Goal: Task Accomplishment & Management: Manage account settings

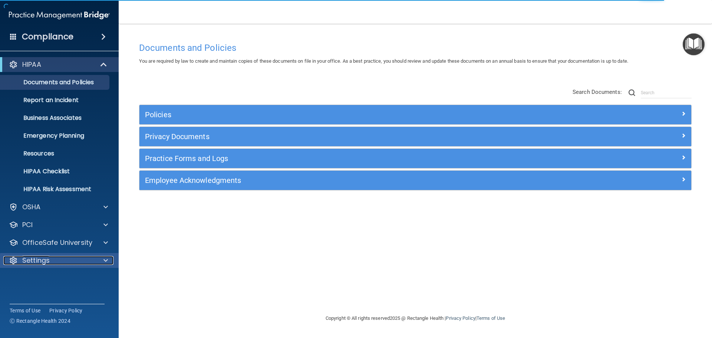
click at [31, 262] on p "Settings" at bounding box center [35, 260] width 27 height 9
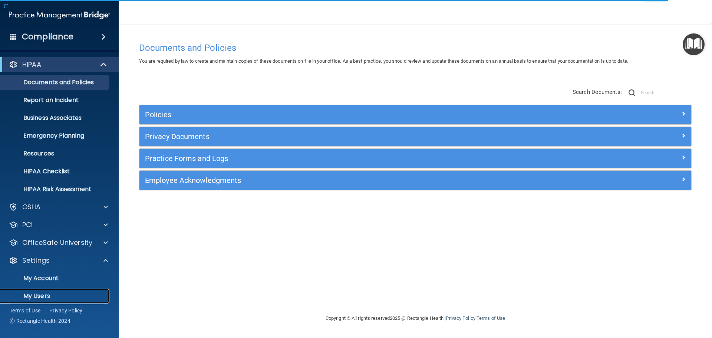
click at [35, 291] on link "My Users" at bounding box center [51, 296] width 117 height 15
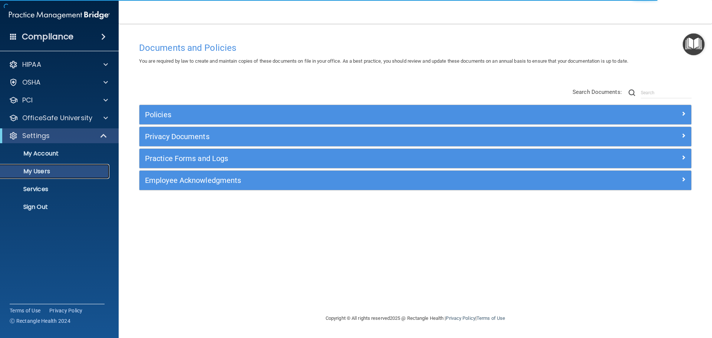
click at [38, 171] on p "My Users" at bounding box center [55, 171] width 101 height 7
select select "20"
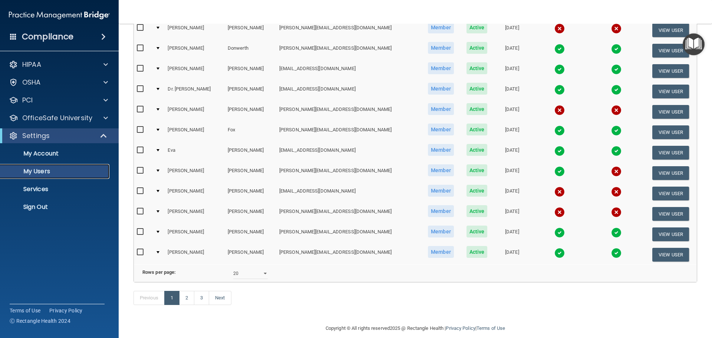
scroll to position [260, 0]
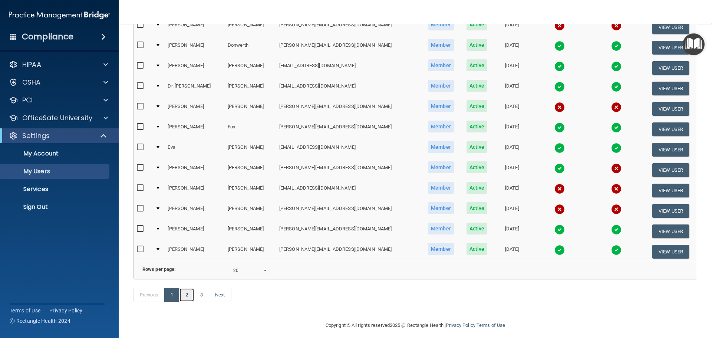
click at [191, 302] on link "2" at bounding box center [186, 295] width 15 height 14
select select "20"
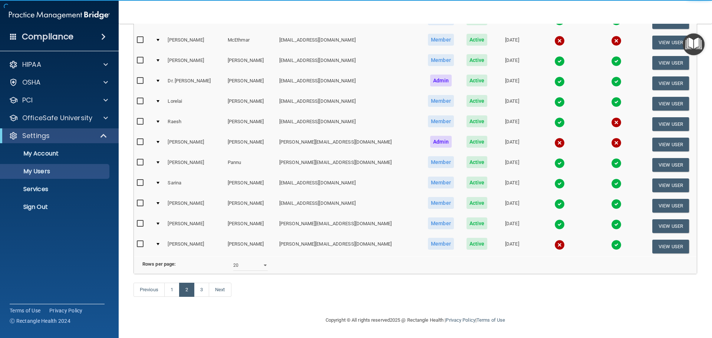
scroll to position [276, 0]
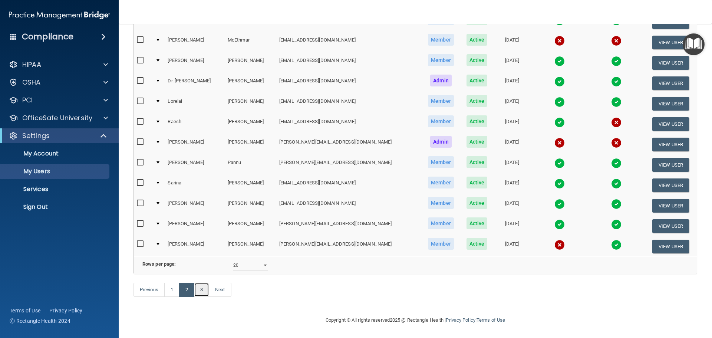
click at [203, 289] on link "3" at bounding box center [201, 290] width 15 height 14
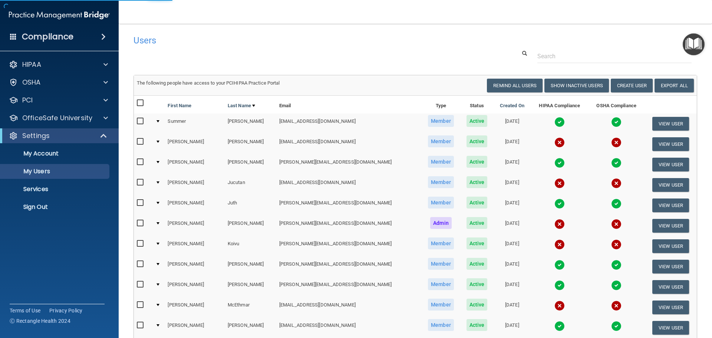
select select "20"
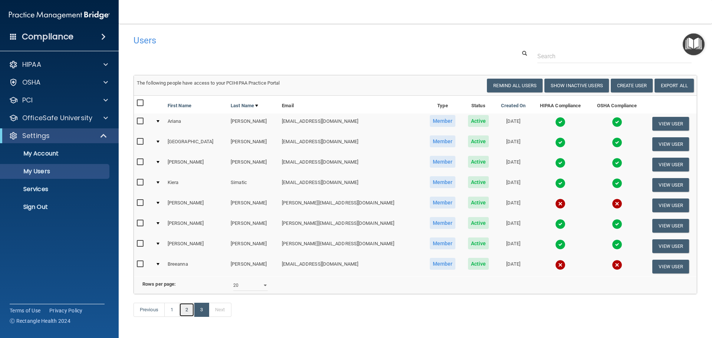
click at [186, 317] on link "2" at bounding box center [186, 310] width 15 height 14
select select "20"
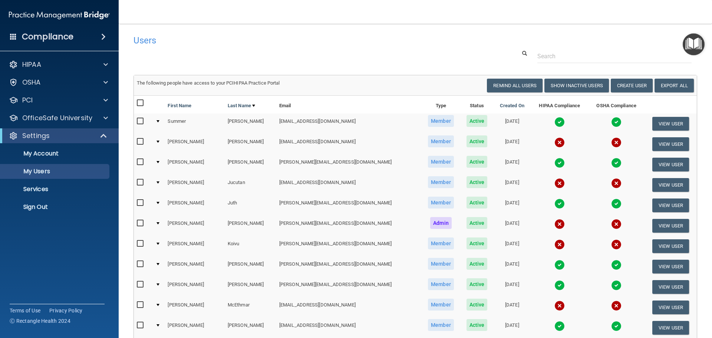
click at [142, 122] on input "checkbox" at bounding box center [141, 121] width 9 height 6
checkbox input "true"
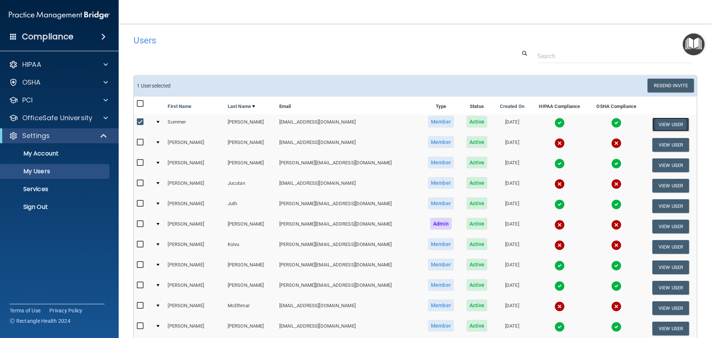
click at [676, 121] on button "View User" at bounding box center [671, 125] width 37 height 14
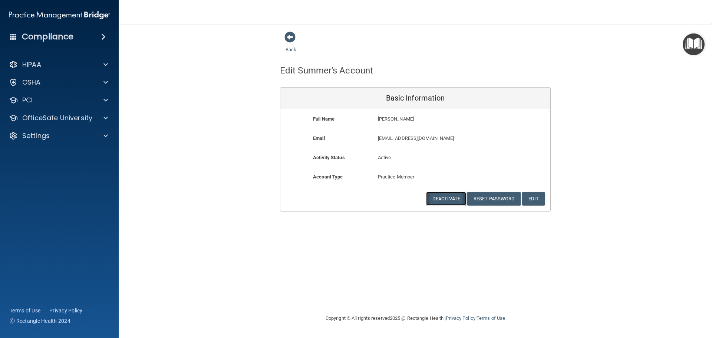
click at [454, 200] on button "Deactivate" at bounding box center [446, 199] width 40 height 14
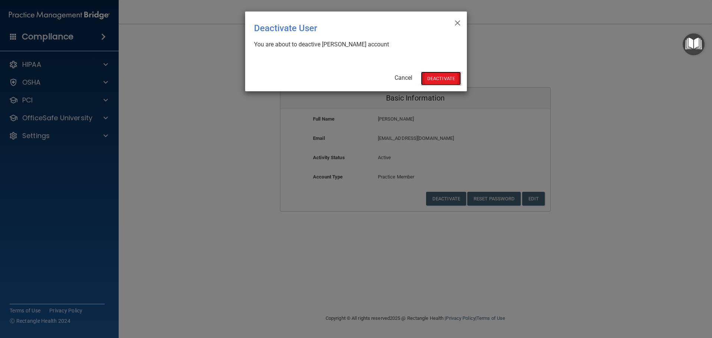
click at [437, 75] on button "Deactivate" at bounding box center [441, 79] width 40 height 14
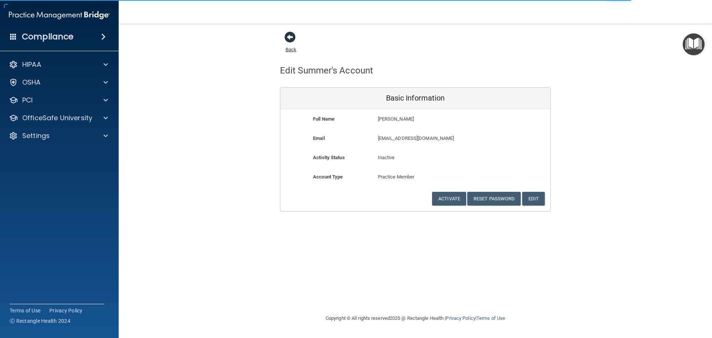
click at [290, 49] on link "Back" at bounding box center [291, 45] width 11 height 14
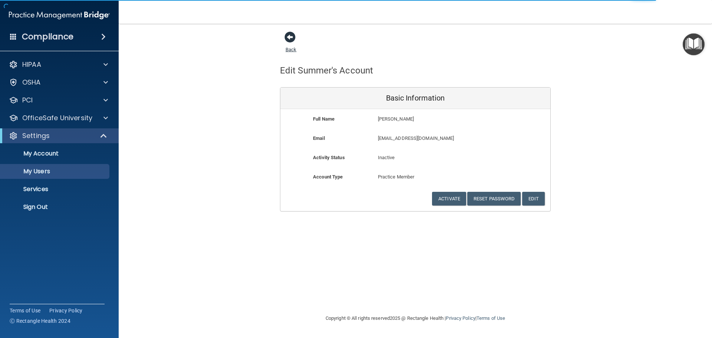
select select "20"
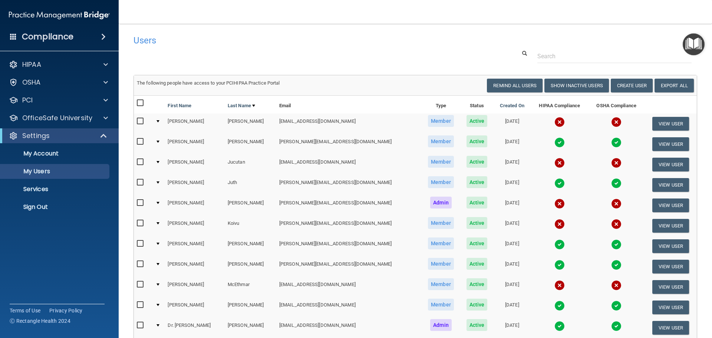
click at [139, 139] on input "checkbox" at bounding box center [141, 142] width 9 height 6
checkbox input "true"
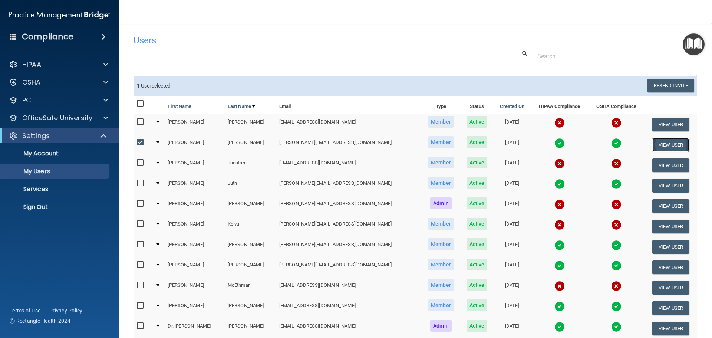
click at [660, 147] on button "View User" at bounding box center [671, 145] width 37 height 14
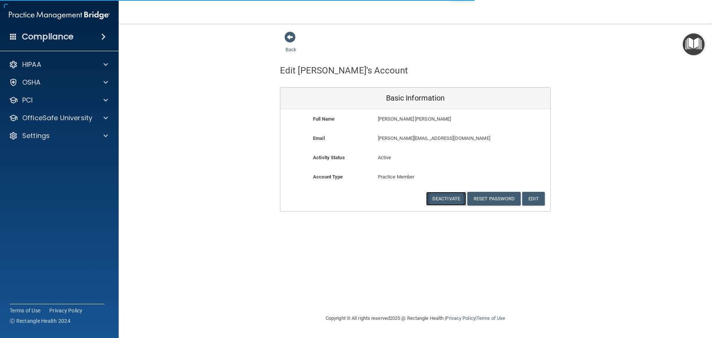
click at [456, 200] on button "Deactivate" at bounding box center [446, 199] width 40 height 14
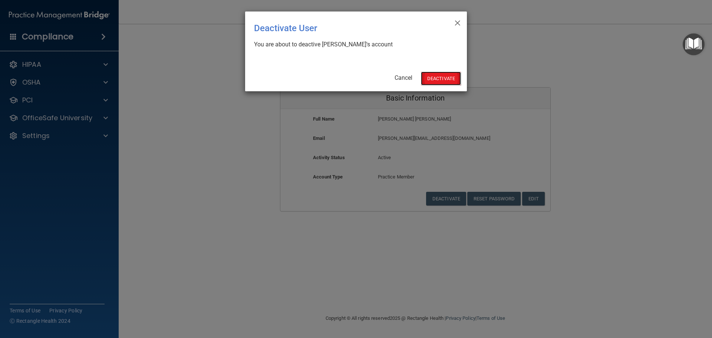
click at [437, 80] on button "Deactivate" at bounding box center [441, 79] width 40 height 14
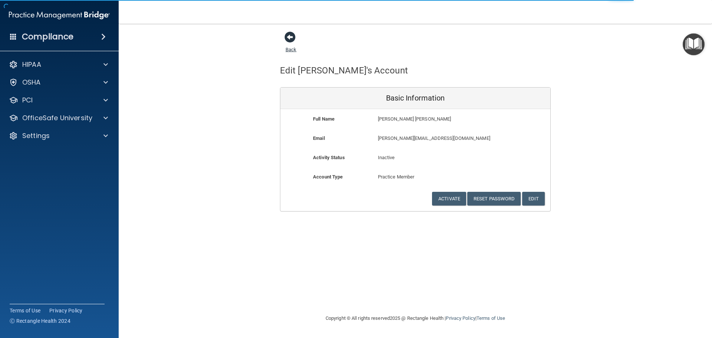
click at [289, 49] on link "Back" at bounding box center [291, 45] width 11 height 14
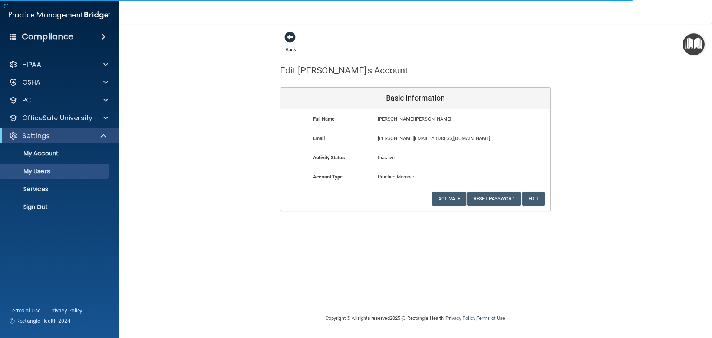
select select "20"
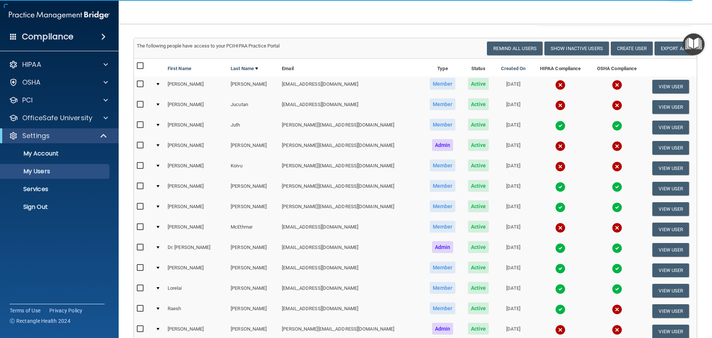
scroll to position [74, 0]
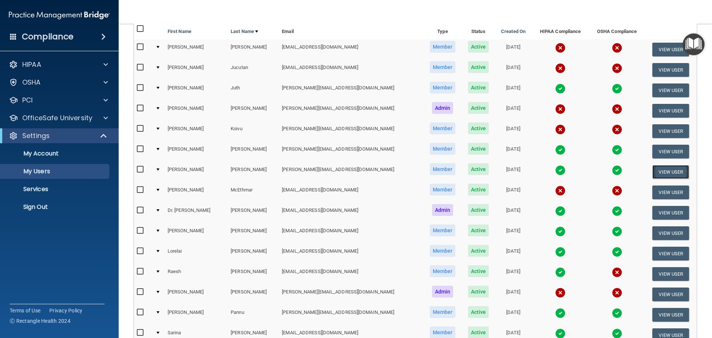
click at [653, 171] on button "View User" at bounding box center [671, 172] width 37 height 14
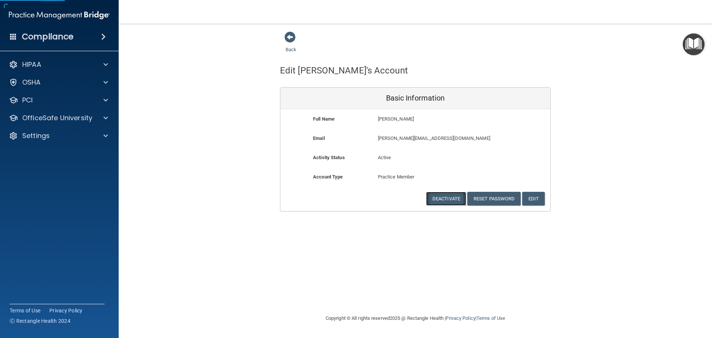
click at [438, 200] on button "Deactivate" at bounding box center [446, 199] width 40 height 14
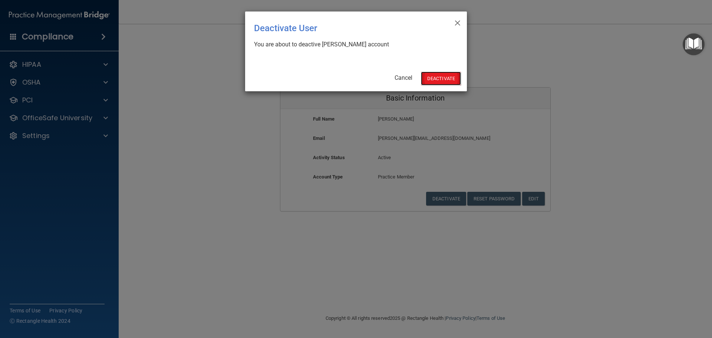
click at [444, 78] on button "Deactivate" at bounding box center [441, 79] width 40 height 14
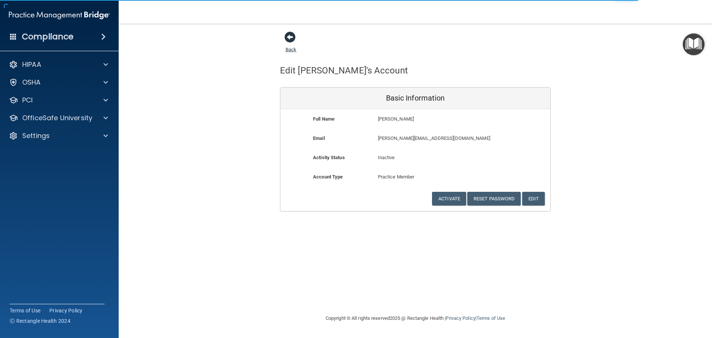
click at [289, 50] on link "Back" at bounding box center [291, 45] width 11 height 14
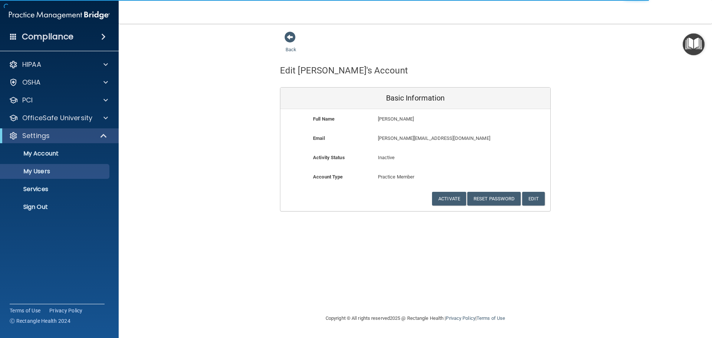
select select "20"
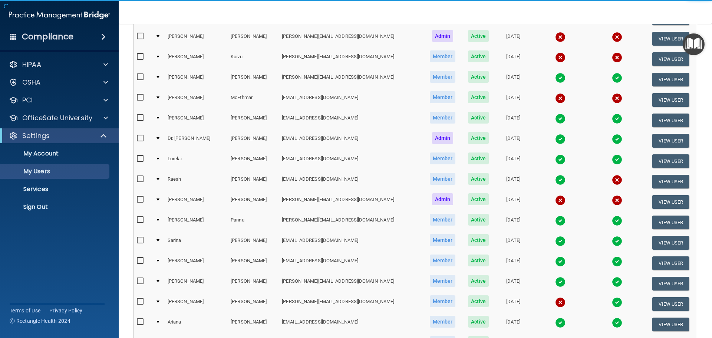
scroll to position [148, 0]
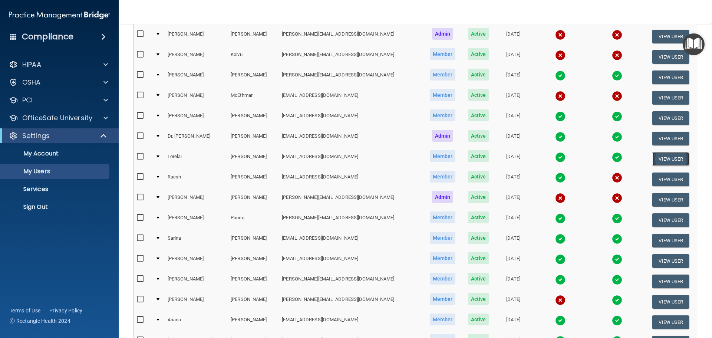
click at [653, 161] on button "View User" at bounding box center [671, 159] width 37 height 14
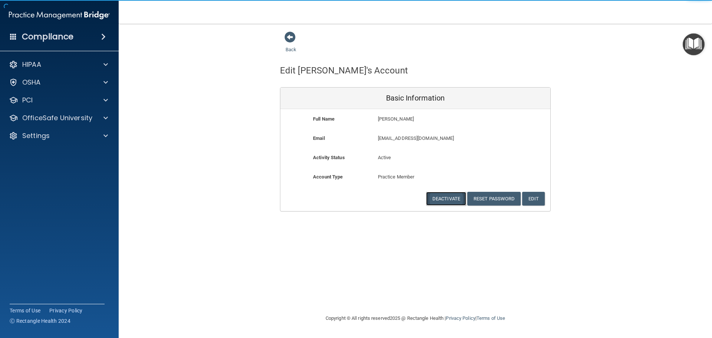
click at [436, 198] on button "Deactivate" at bounding box center [446, 199] width 40 height 14
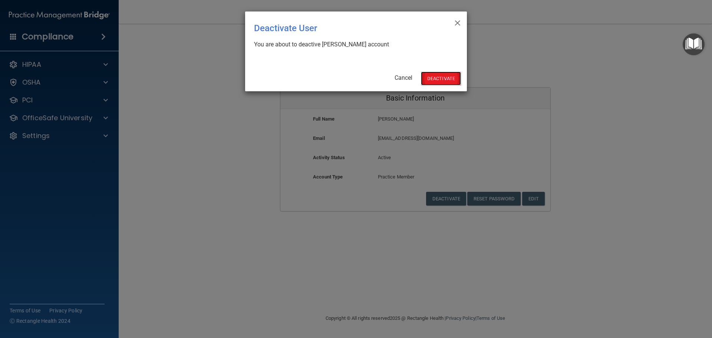
click at [442, 82] on button "Deactivate" at bounding box center [441, 79] width 40 height 14
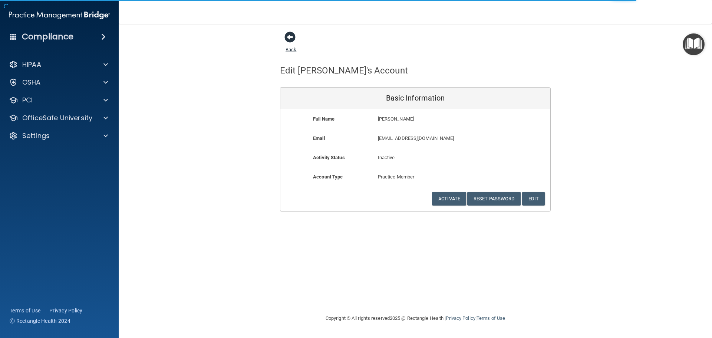
click at [296, 49] on link "Back" at bounding box center [291, 45] width 11 height 14
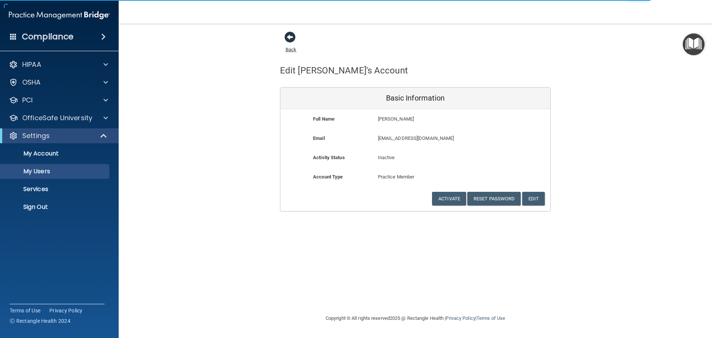
select select "20"
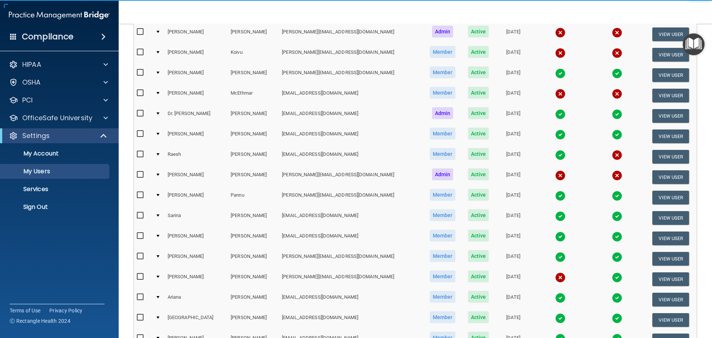
scroll to position [185, 0]
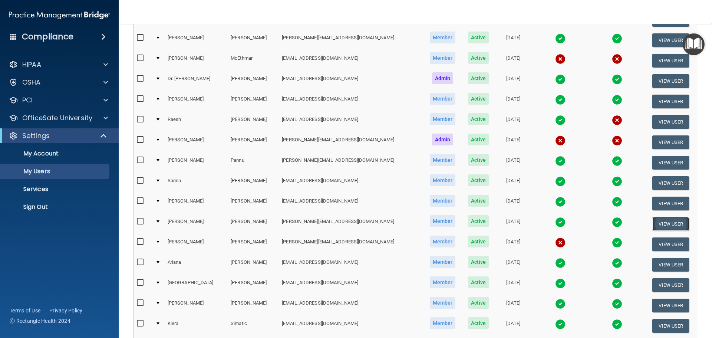
click at [671, 223] on button "View User" at bounding box center [671, 224] width 37 height 14
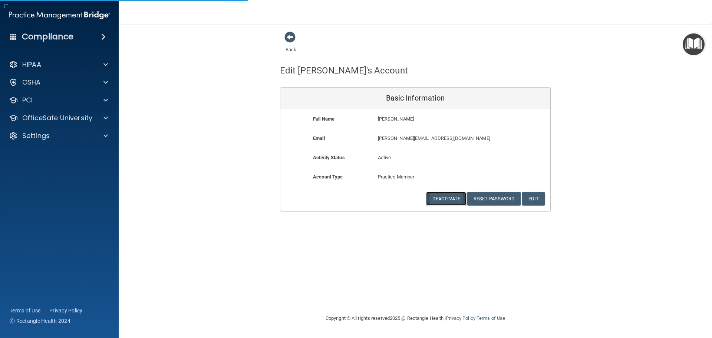
click at [448, 198] on button "Deactivate" at bounding box center [446, 199] width 40 height 14
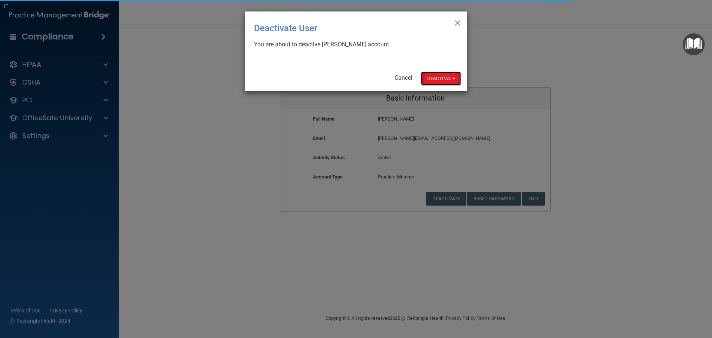
click at [440, 77] on button "Deactivate" at bounding box center [441, 79] width 40 height 14
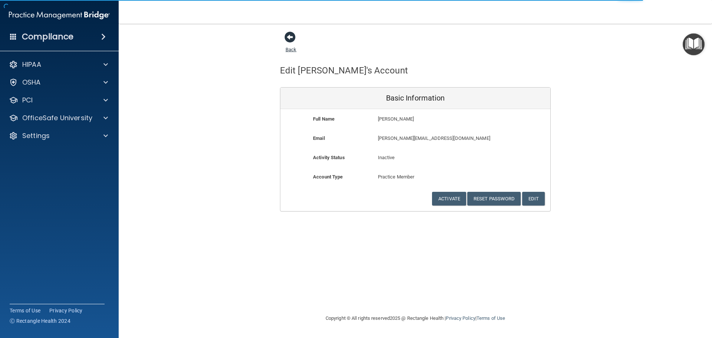
click at [292, 49] on link "Back" at bounding box center [291, 45] width 11 height 14
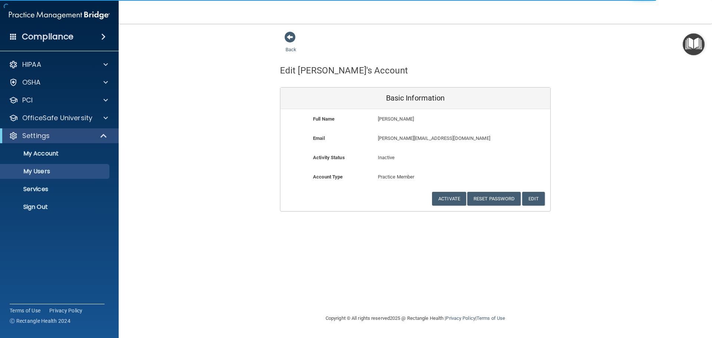
select select "20"
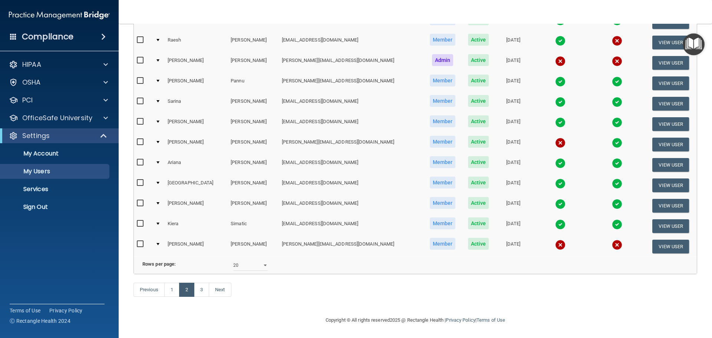
scroll to position [276, 0]
click at [169, 288] on link "1" at bounding box center [171, 290] width 15 height 14
select select "20"
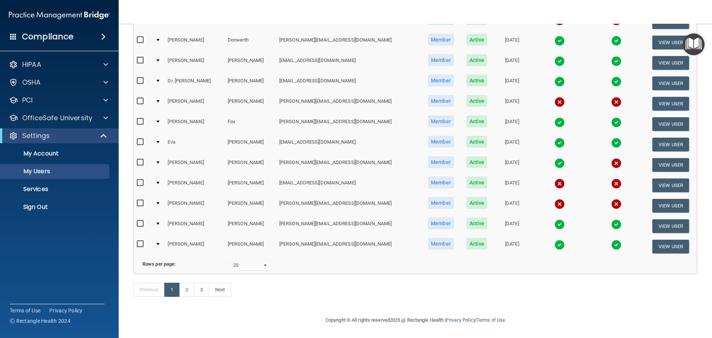
scroll to position [276, 0]
click at [139, 221] on input "checkbox" at bounding box center [141, 224] width 9 height 6
checkbox input "true"
click at [661, 219] on button "View User" at bounding box center [671, 226] width 37 height 14
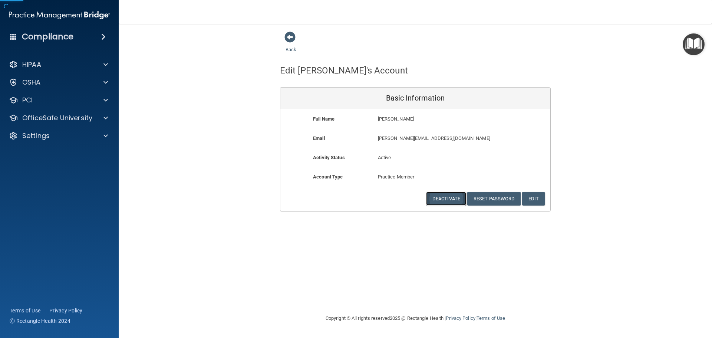
click at [438, 195] on button "Deactivate" at bounding box center [446, 199] width 40 height 14
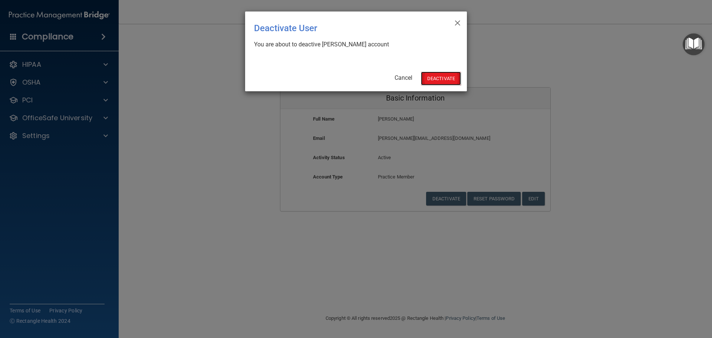
click at [454, 72] on button "Deactivate" at bounding box center [441, 79] width 40 height 14
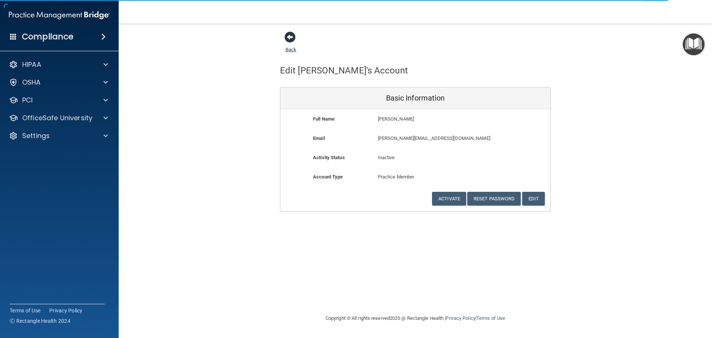
click at [288, 47] on link "Back" at bounding box center [291, 45] width 11 height 14
